Goal: Task Accomplishment & Management: Use online tool/utility

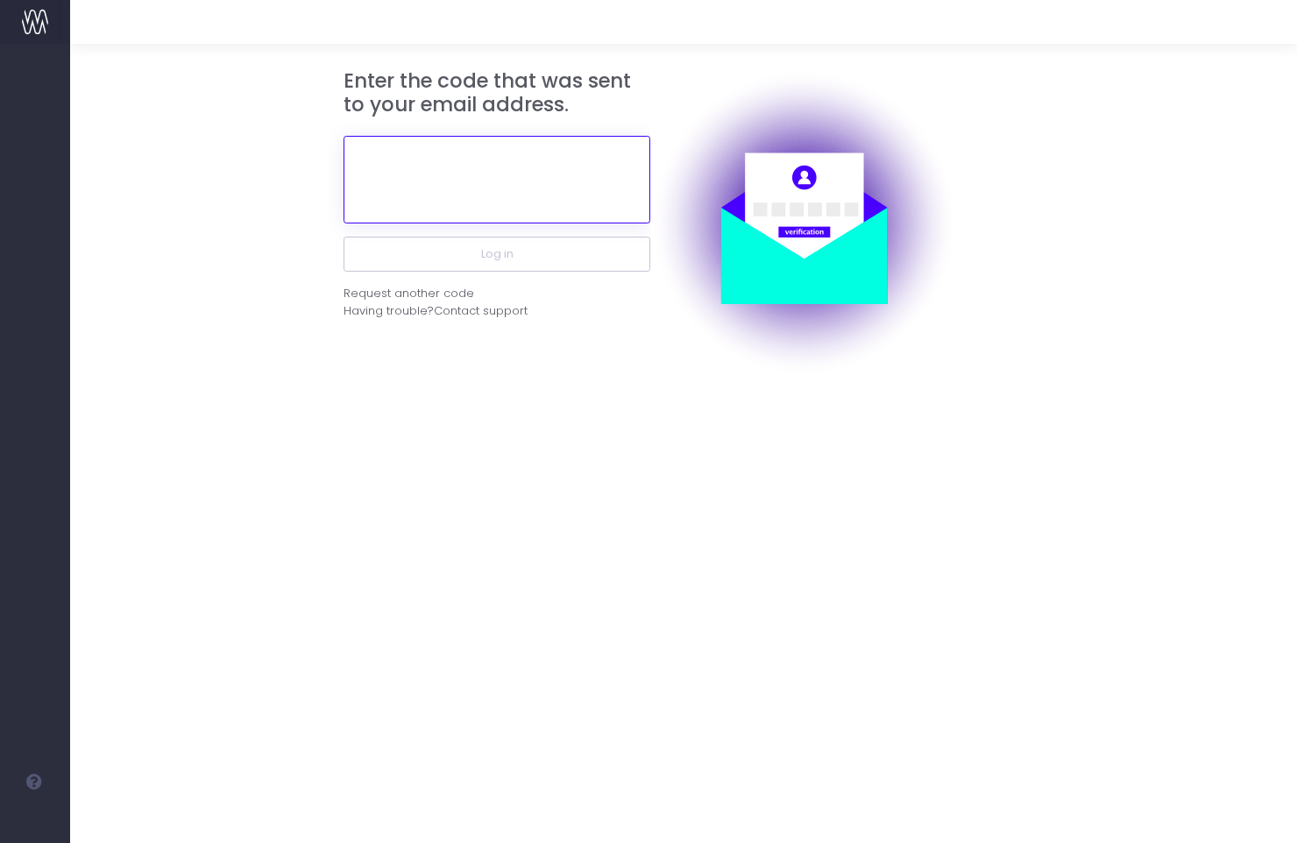
click at [436, 181] on input "text" at bounding box center [496, 180] width 307 height 88
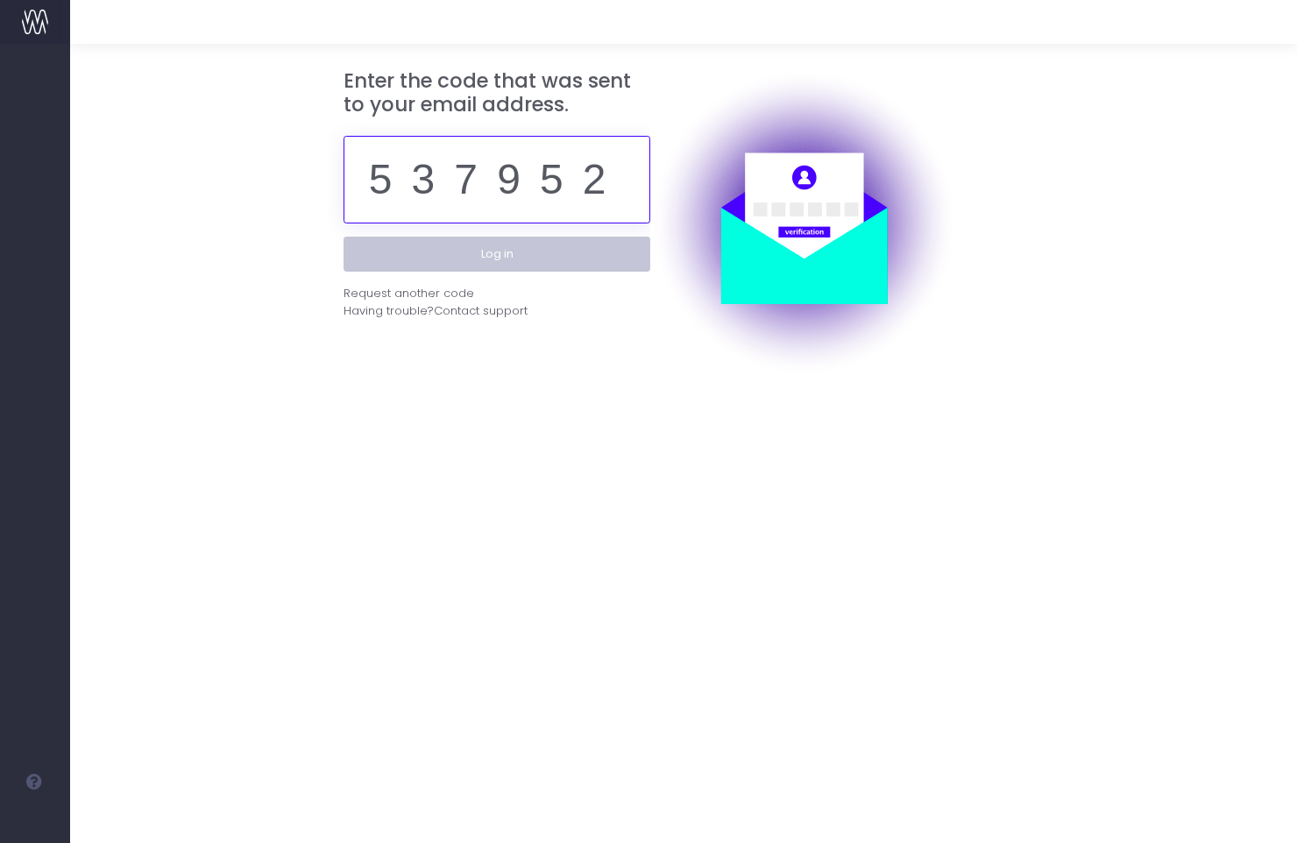
type input "537952"
drag, startPoint x: 500, startPoint y: 251, endPoint x: 626, endPoint y: 253, distance: 125.3
click at [500, 251] on button "Log in" at bounding box center [496, 254] width 307 height 35
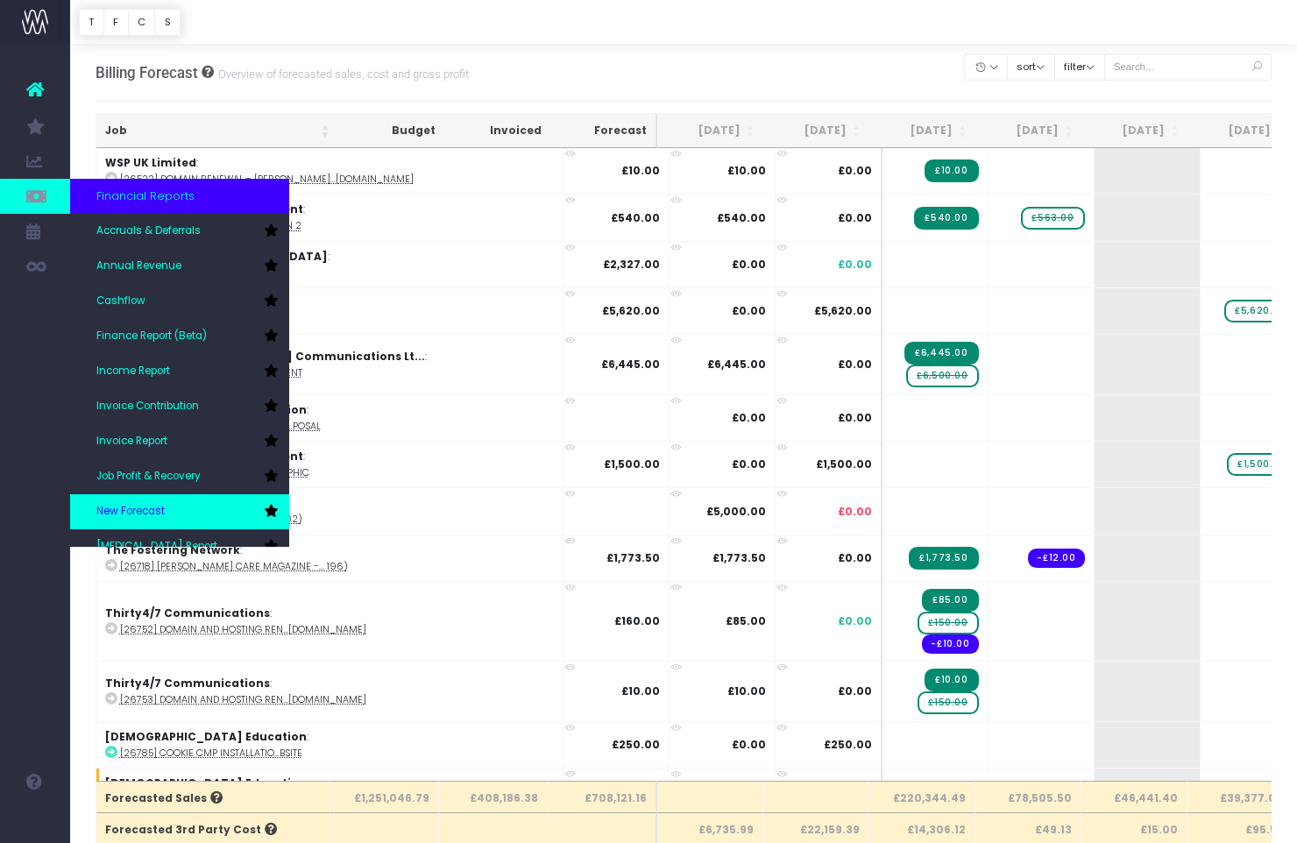
click at [146, 509] on span "New Forecast" at bounding box center [130, 512] width 68 height 16
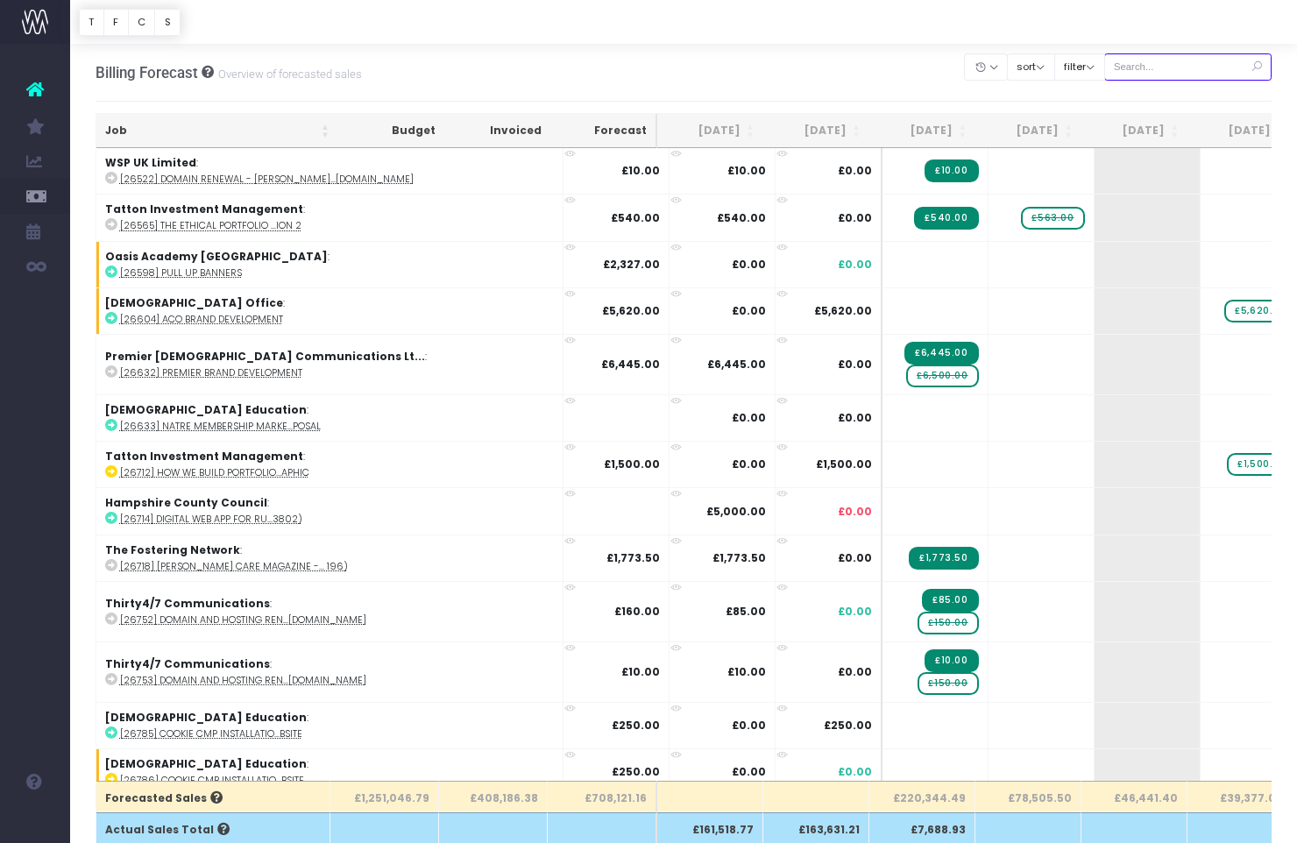
click at [1172, 68] on input "text" at bounding box center [1188, 66] width 168 height 27
